Goal: Task Accomplishment & Management: Complete application form

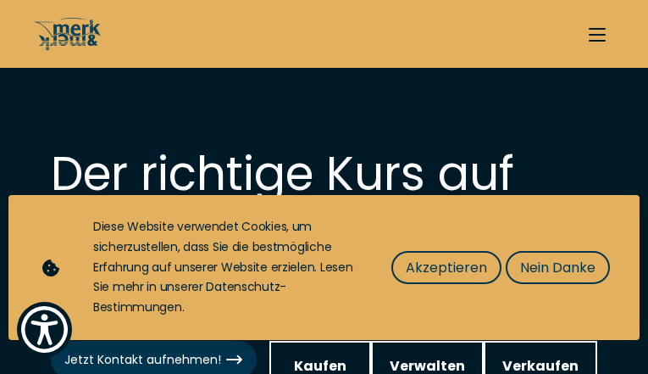
select select "buy"
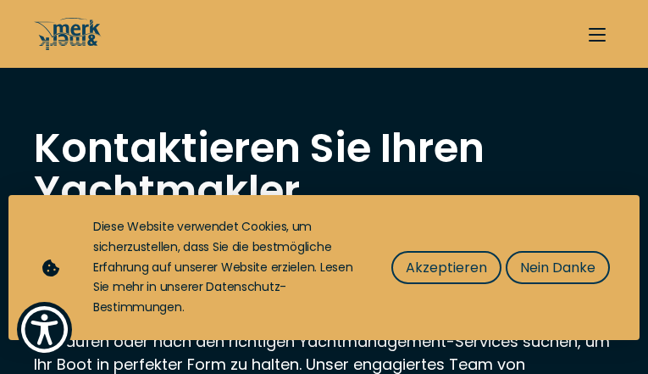
type input "tgfeWPjqzSabBUt"
type input "XPenJVUclLBt"
type input "[EMAIL_ADDRESS][DOMAIN_NAME]"
type input "8212537941"
select select "sell"
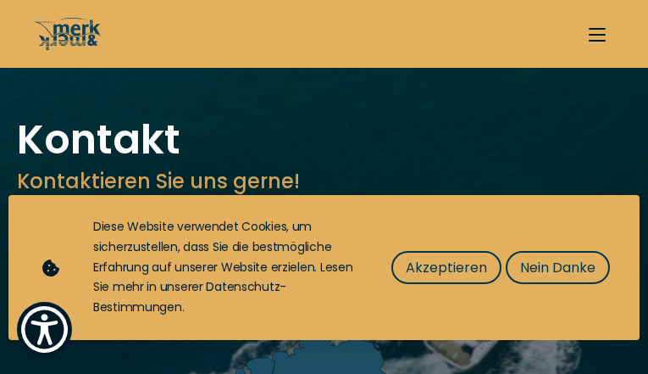
type input "XsPySlFWIaMRFxm"
type input "MDNftBTsyB"
type input "[EMAIL_ADDRESS][DOMAIN_NAME]"
type input "2977989771"
select select "buy"
